Goal: Task Accomplishment & Management: Manage account settings

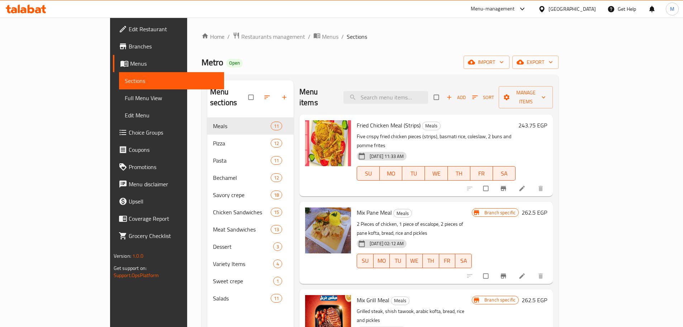
click at [201, 67] on span "Metro" at bounding box center [212, 62] width 22 height 16
click at [226, 67] on div "Open" at bounding box center [234, 63] width 16 height 9
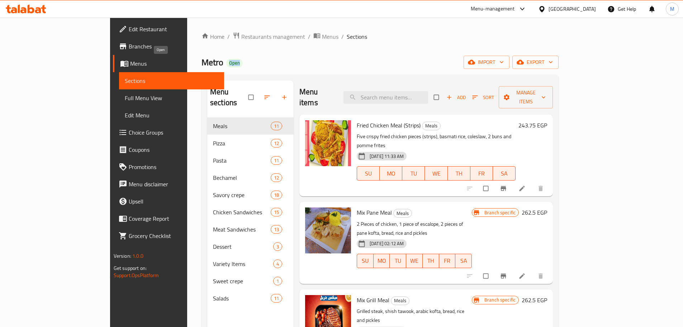
click at [226, 67] on div "Open" at bounding box center [234, 63] width 16 height 9
click at [241, 63] on div "Metro Open import export" at bounding box center [379, 62] width 357 height 13
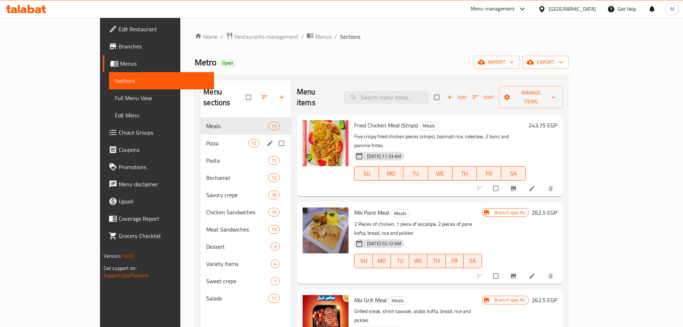
click at [200, 134] on div "Pizza 12" at bounding box center [245, 142] width 91 height 17
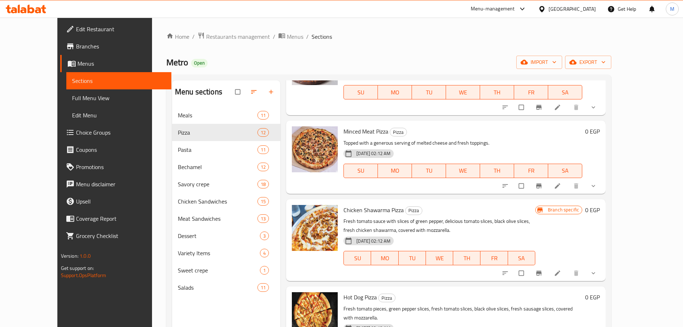
scroll to position [108, 0]
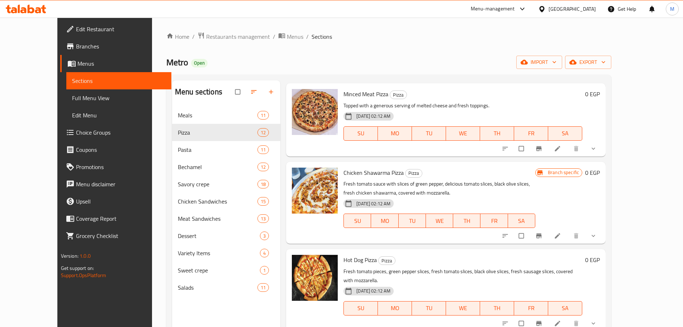
click at [548, 228] on button "Branch-specific-item" at bounding box center [539, 236] width 17 height 16
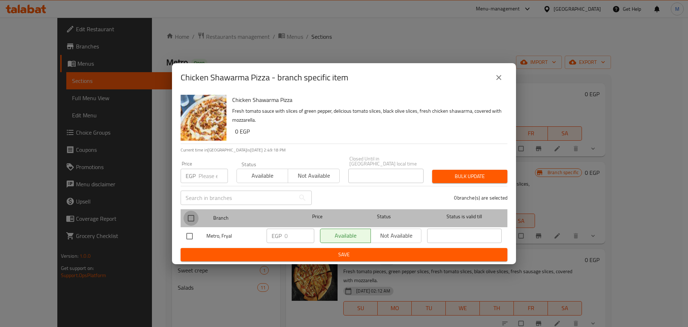
click at [192, 215] on input "checkbox" at bounding box center [191, 217] width 15 height 15
checkbox input "true"
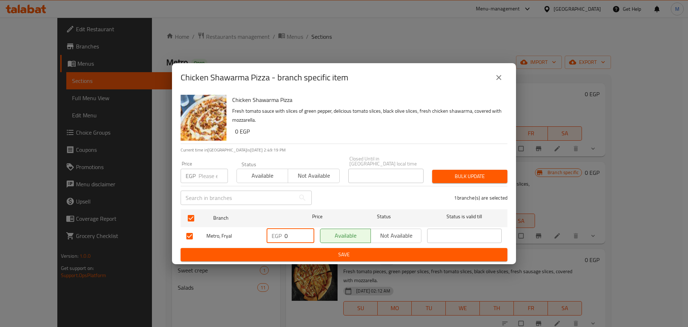
click at [296, 232] on input "0" at bounding box center [300, 235] width 30 height 14
click at [296, 242] on div "EGP ​" at bounding box center [290, 235] width 53 height 21
click at [296, 250] on span "Save" at bounding box center [343, 254] width 315 height 9
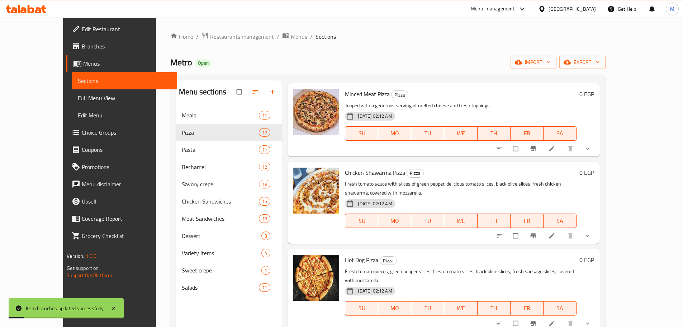
click at [597, 228] on button "show more" at bounding box center [588, 236] width 17 height 16
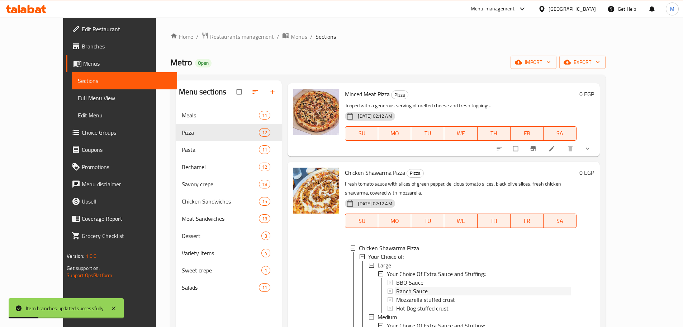
click at [413, 286] on div "Ranch Sauce" at bounding box center [483, 290] width 174 height 9
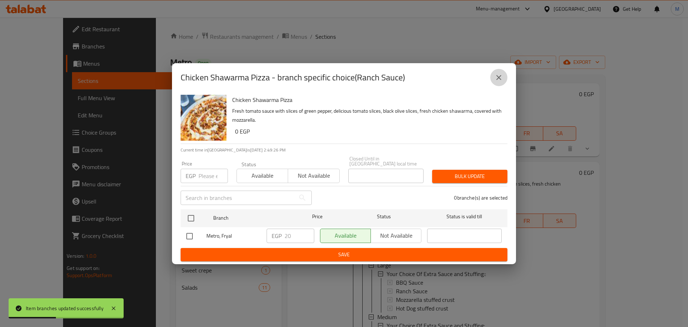
click at [495, 77] on icon "close" at bounding box center [499, 77] width 9 height 9
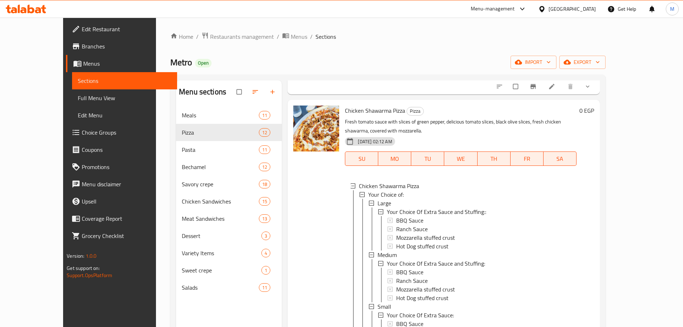
scroll to position [165, 0]
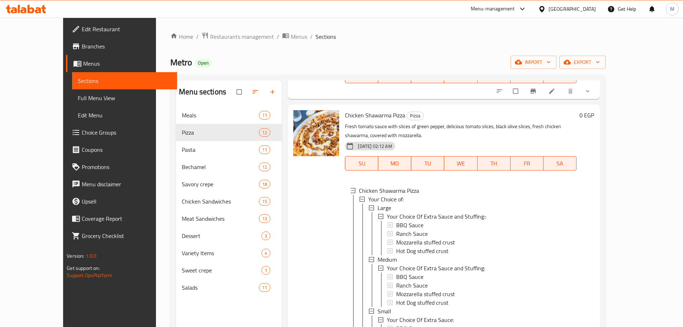
click at [594, 110] on h6 "0 EGP" at bounding box center [586, 115] width 15 height 10
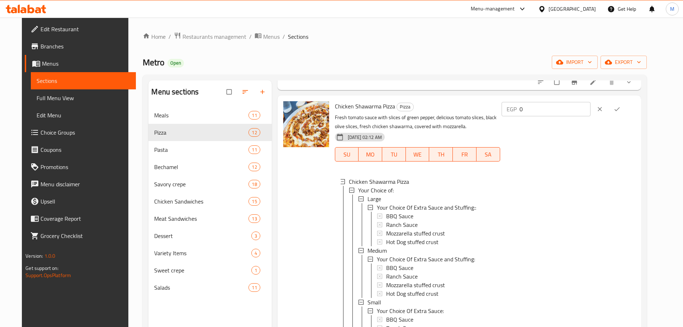
click at [603, 109] on icon "clear" at bounding box center [599, 108] width 7 height 7
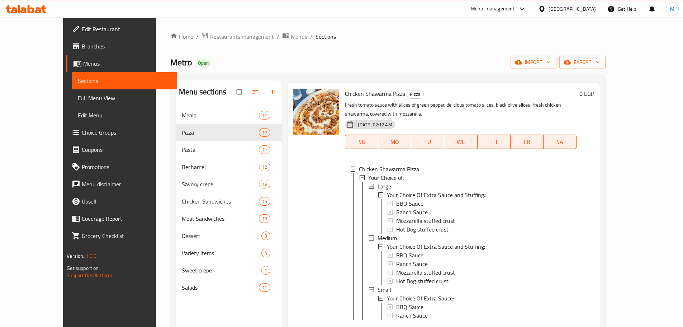
scroll to position [237, 0]
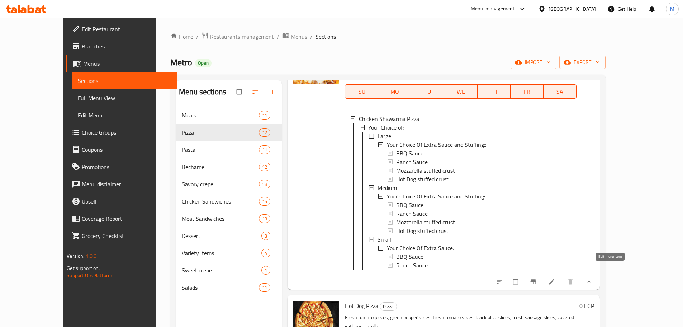
click at [555, 278] on icon at bounding box center [551, 281] width 7 height 7
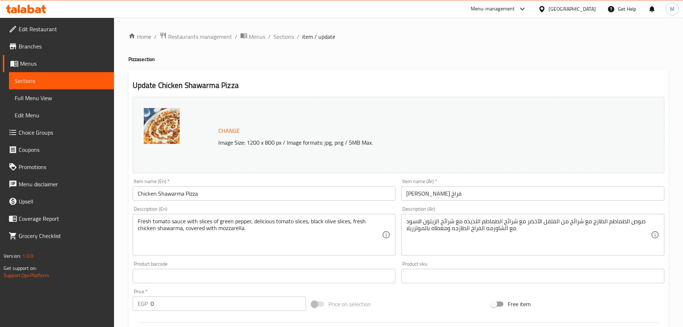
scroll to position [315, 0]
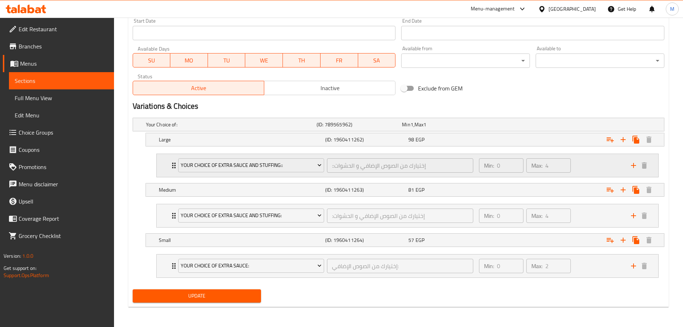
click at [595, 166] on div "Min: 0 ​ Max: 4 ​" at bounding box center [551, 165] width 152 height 23
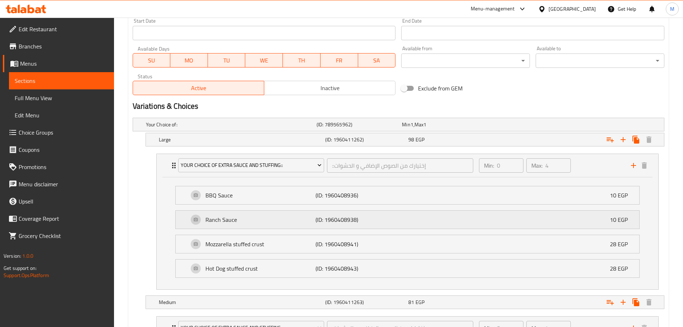
click at [599, 211] on div "Ranch Sauce (ID: 1960408938) 10 EGP" at bounding box center [410, 219] width 442 height 18
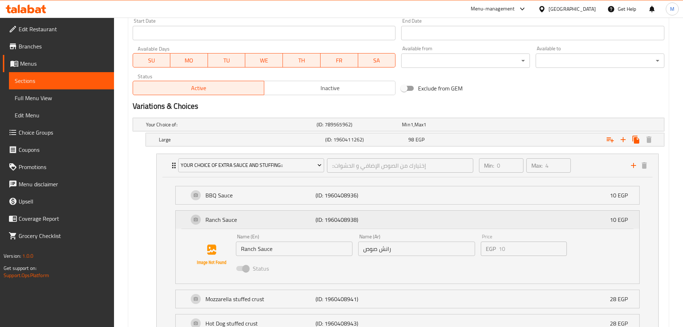
click at [562, 219] on div "Ranch Sauce (ID: 1960408938) 10 EGP" at bounding box center [410, 219] width 442 height 18
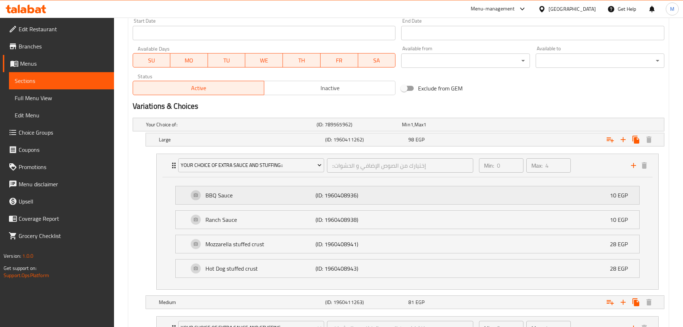
click at [566, 199] on div "BBQ Sauce (ID: 1960408936) 10 EGP" at bounding box center [410, 195] width 442 height 18
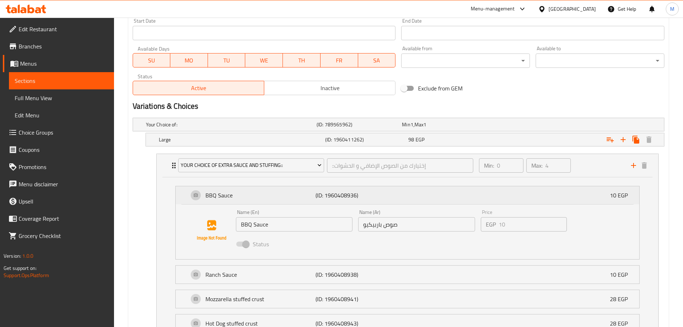
click at [566, 199] on div "BBQ Sauce (ID: 1960408936) 10 EGP" at bounding box center [410, 195] width 442 height 18
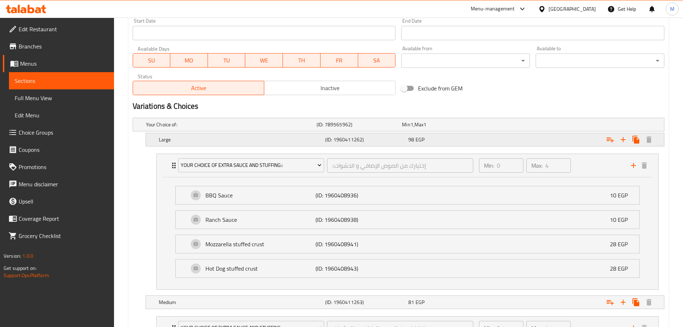
click at [532, 140] on div "Expand" at bounding box center [573, 140] width 166 height 16
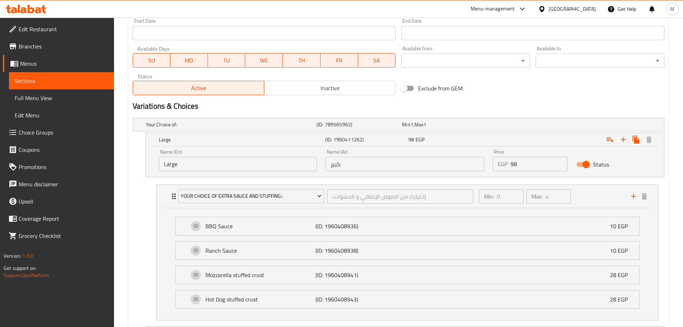
scroll to position [0, 0]
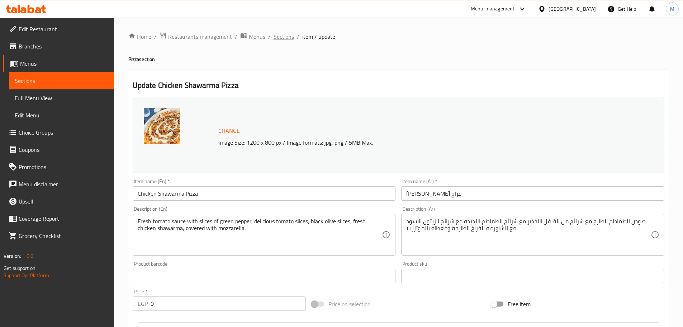
click at [292, 39] on span "Sections" at bounding box center [283, 36] width 20 height 9
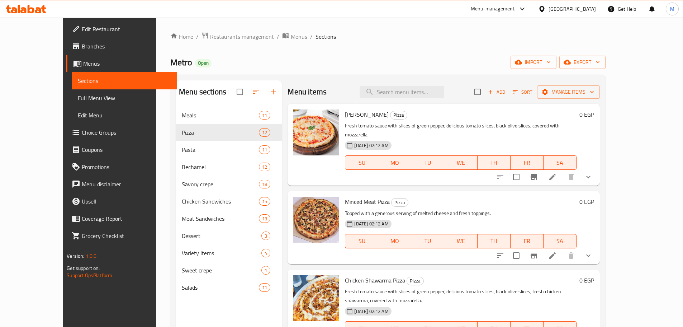
click at [597, 173] on button "show more" at bounding box center [588, 176] width 17 height 17
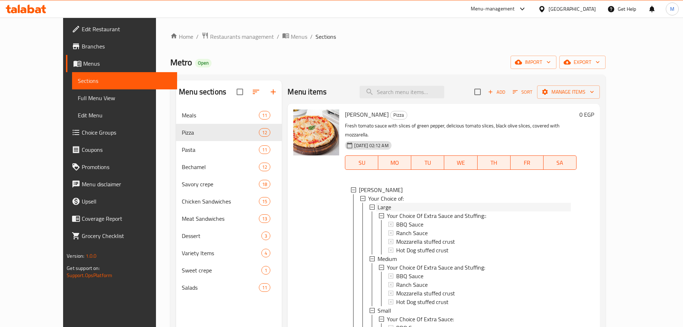
click at [419, 203] on div "Large" at bounding box center [473, 207] width 193 height 9
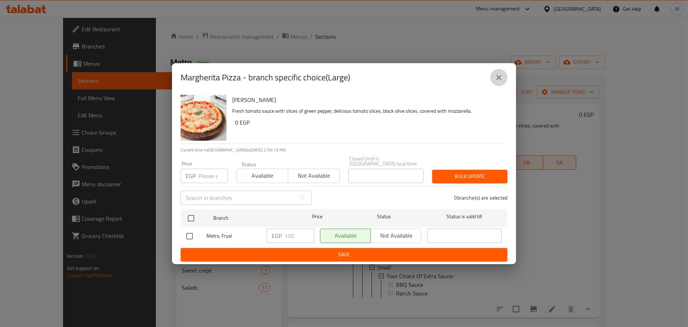
click at [499, 86] on button "close" at bounding box center [498, 77] width 17 height 17
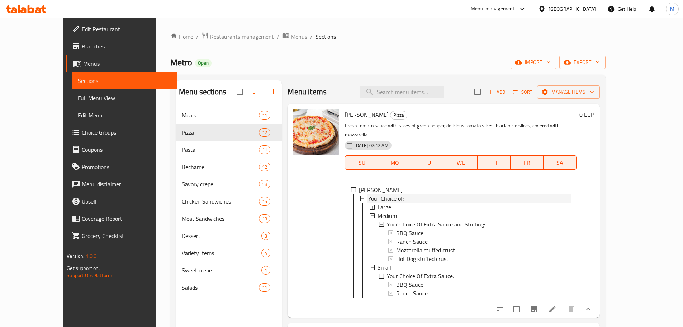
click at [545, 194] on div "Your Choice of:" at bounding box center [469, 198] width 202 height 9
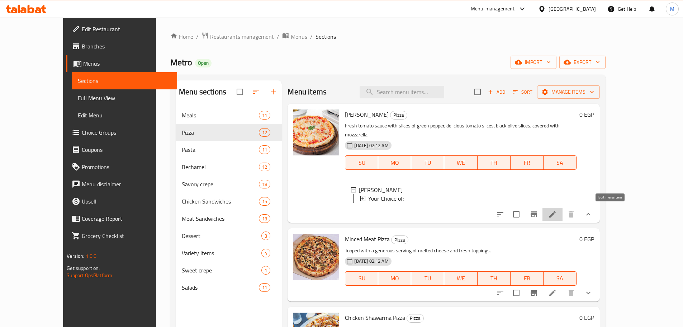
click at [557, 214] on icon at bounding box center [552, 214] width 9 height 9
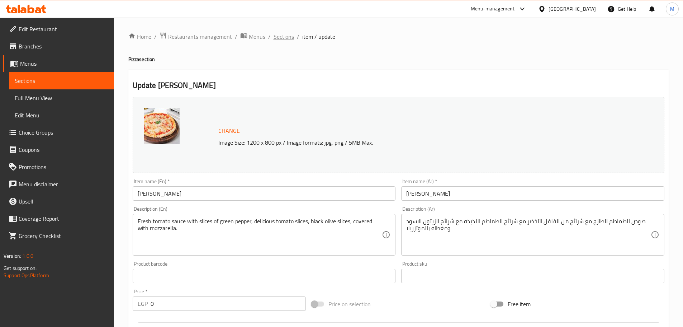
click at [285, 33] on span "Sections" at bounding box center [283, 36] width 20 height 9
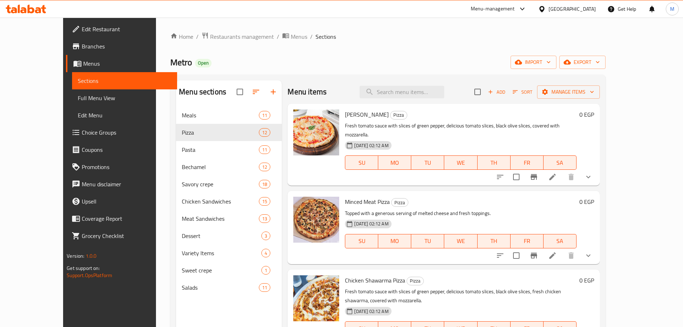
click at [280, 68] on div "Metro Open import export" at bounding box center [387, 62] width 435 height 13
